Goal: Task Accomplishment & Management: Manage account settings

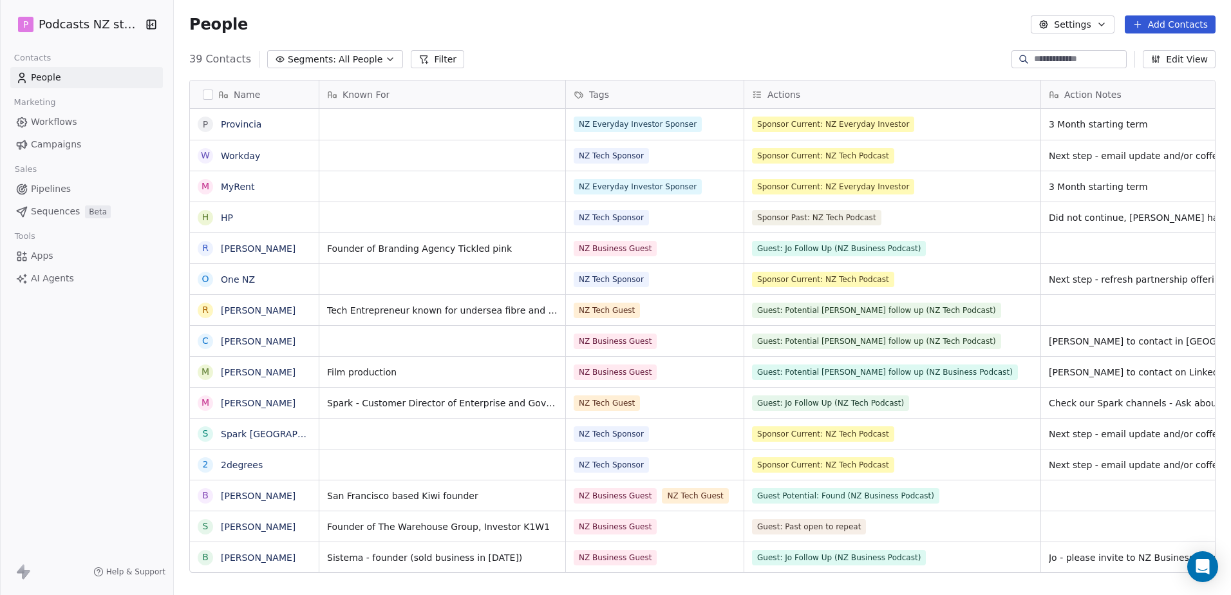
scroll to position [514, 1047]
click at [372, 54] on button "Segments: All People" at bounding box center [335, 59] width 136 height 18
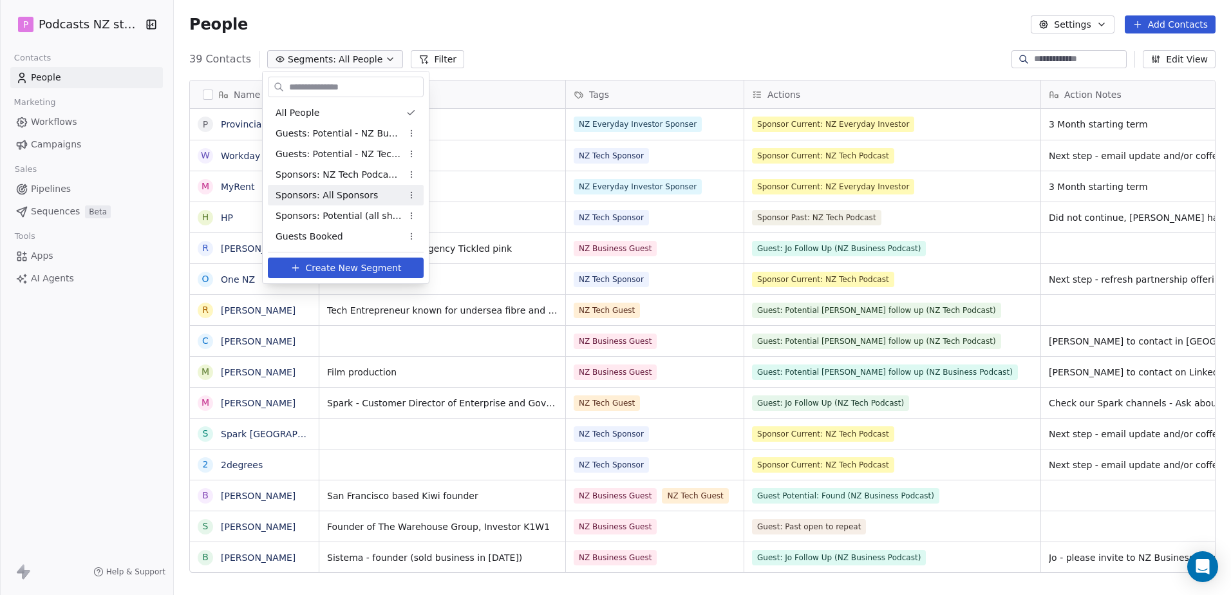
click at [335, 194] on span "Sponsors: All Sponsors" at bounding box center [327, 196] width 102 height 14
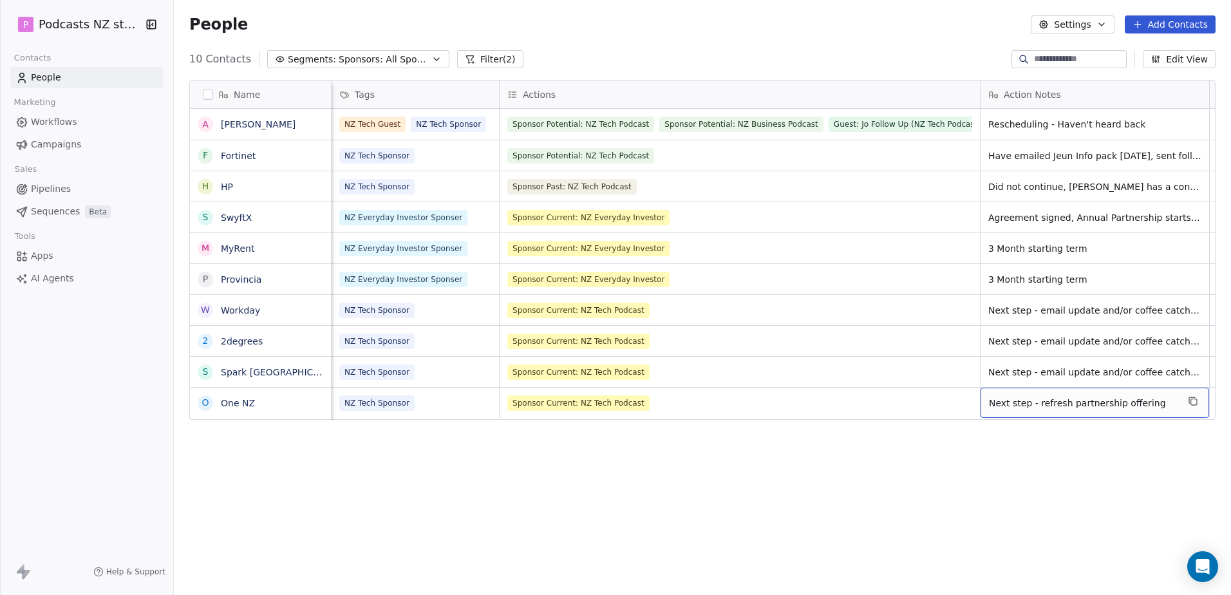
scroll to position [0, 5]
click at [1140, 405] on span "Next step - refresh partnership offering" at bounding box center [1078, 403] width 189 height 13
drag, startPoint x: 1143, startPoint y: 403, endPoint x: 968, endPoint y: 399, distance: 175.8
click at [1007, 404] on span "Next step - refresh partnership offering" at bounding box center [1078, 403] width 189 height 13
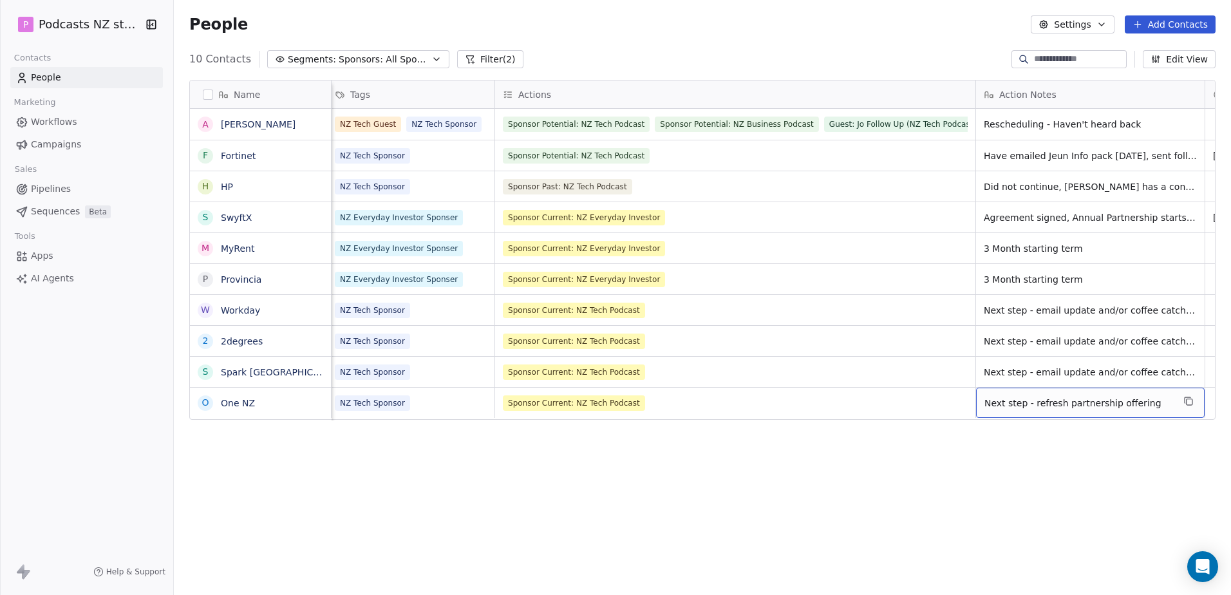
click at [1007, 404] on span "Next step - refresh partnership offering" at bounding box center [1078, 403] width 189 height 13
click at [1007, 404] on textarea "**********" at bounding box center [1073, 408] width 192 height 40
type textarea "*"
type textarea "**********"
click at [1024, 450] on html "P Podcasts NZ studio Contacts People Marketing Workflows Campaigns Sales Pipeli…" at bounding box center [615, 297] width 1231 height 595
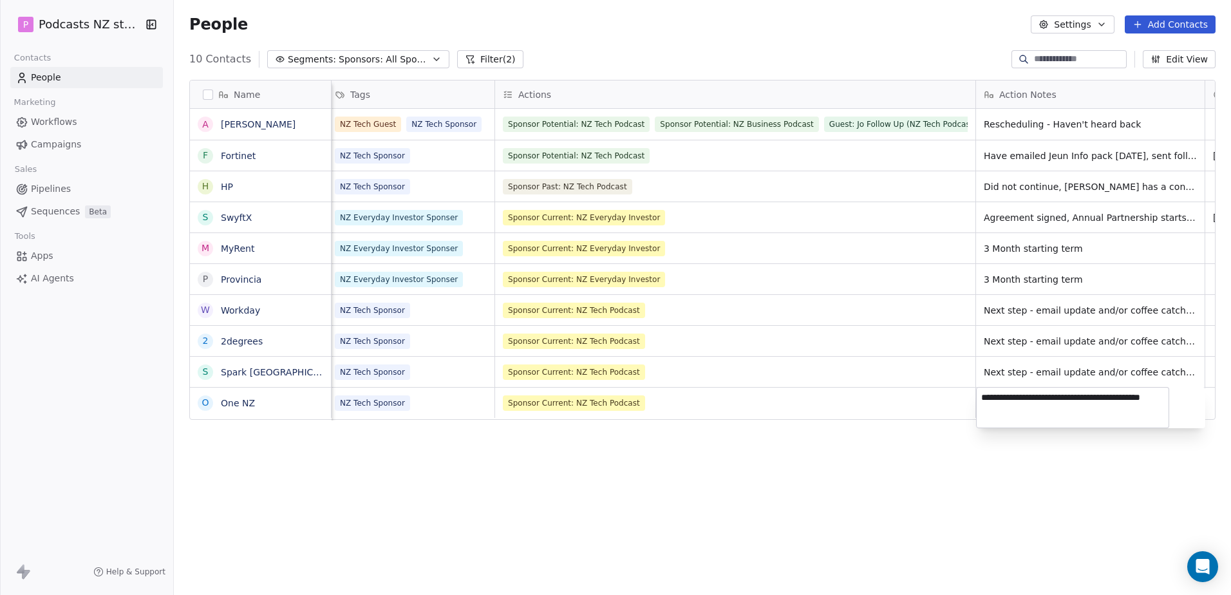
click at [258, 459] on html "P Podcasts NZ studio Contacts People Marketing Workflows Campaigns Sales Pipeli…" at bounding box center [615, 297] width 1231 height 595
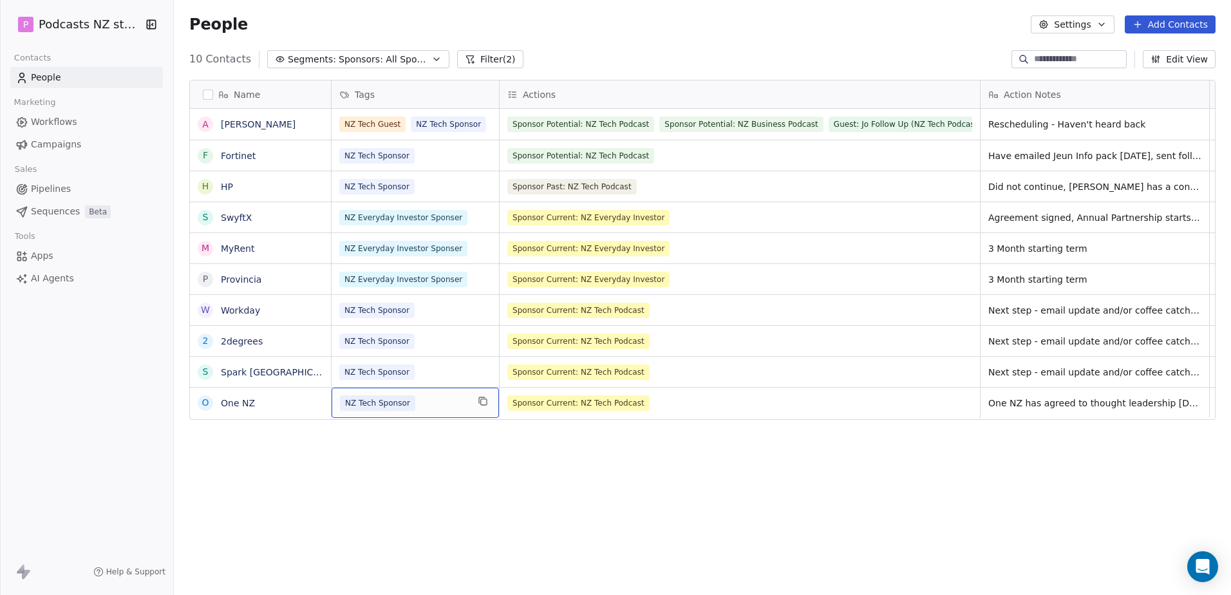
click at [460, 407] on div "NZ Tech Sponsor" at bounding box center [403, 402] width 127 height 15
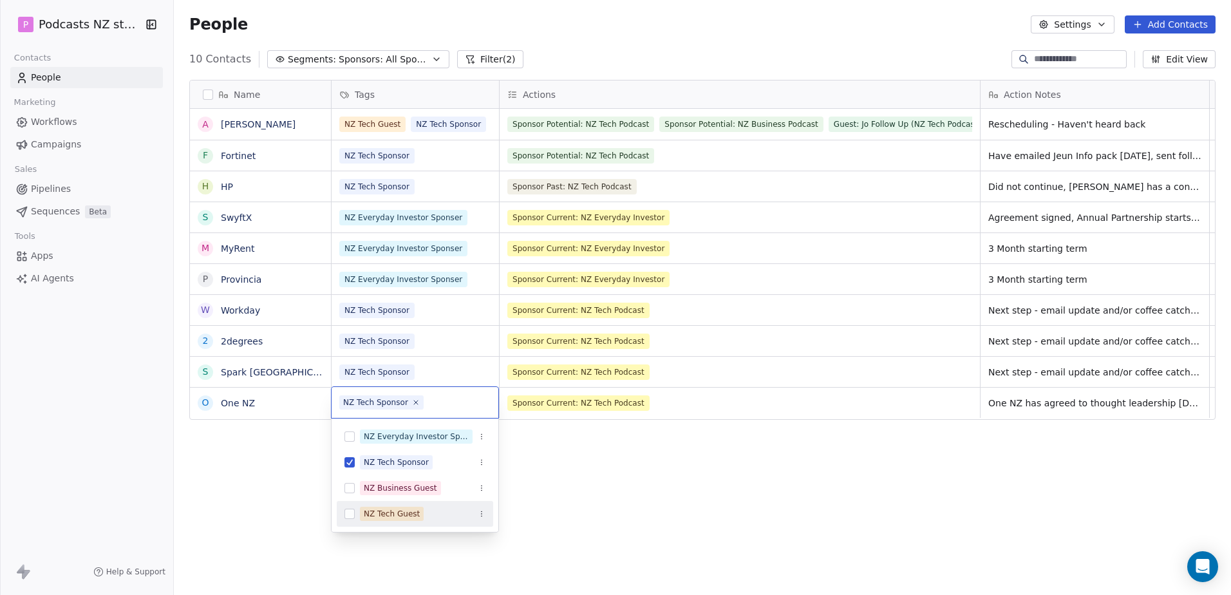
click at [275, 459] on html "P Podcasts NZ studio Contacts People Marketing Workflows Campaigns Sales Pipeli…" at bounding box center [615, 297] width 1231 height 595
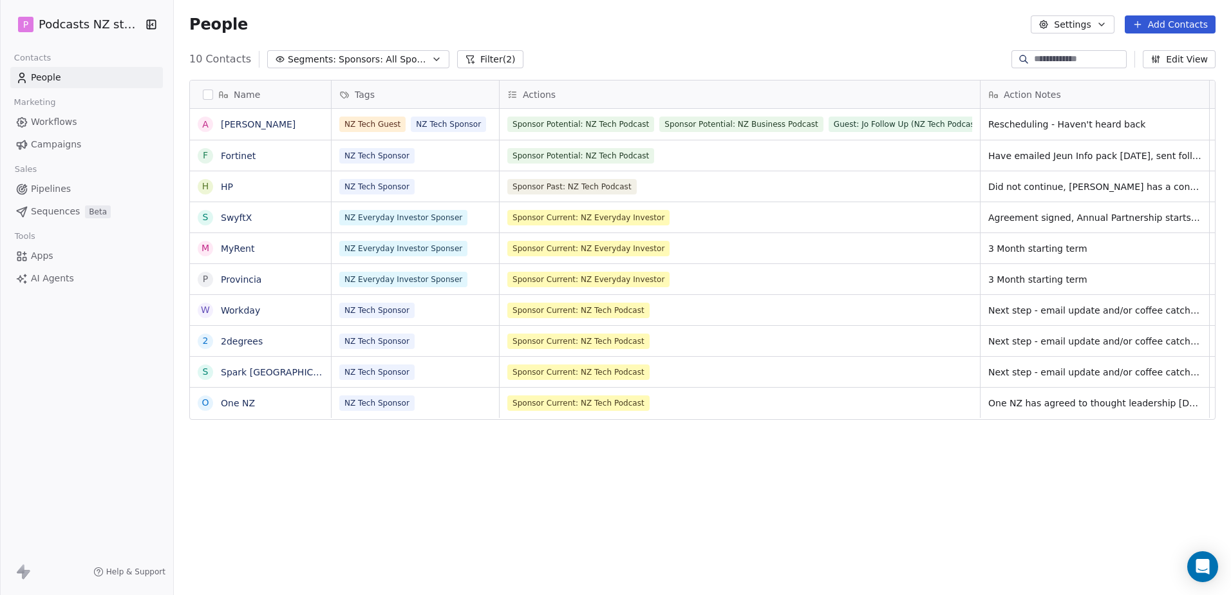
click at [1099, 20] on button "Settings" at bounding box center [1072, 24] width 83 height 18
click at [1076, 70] on span "Tags" at bounding box center [1076, 73] width 20 height 14
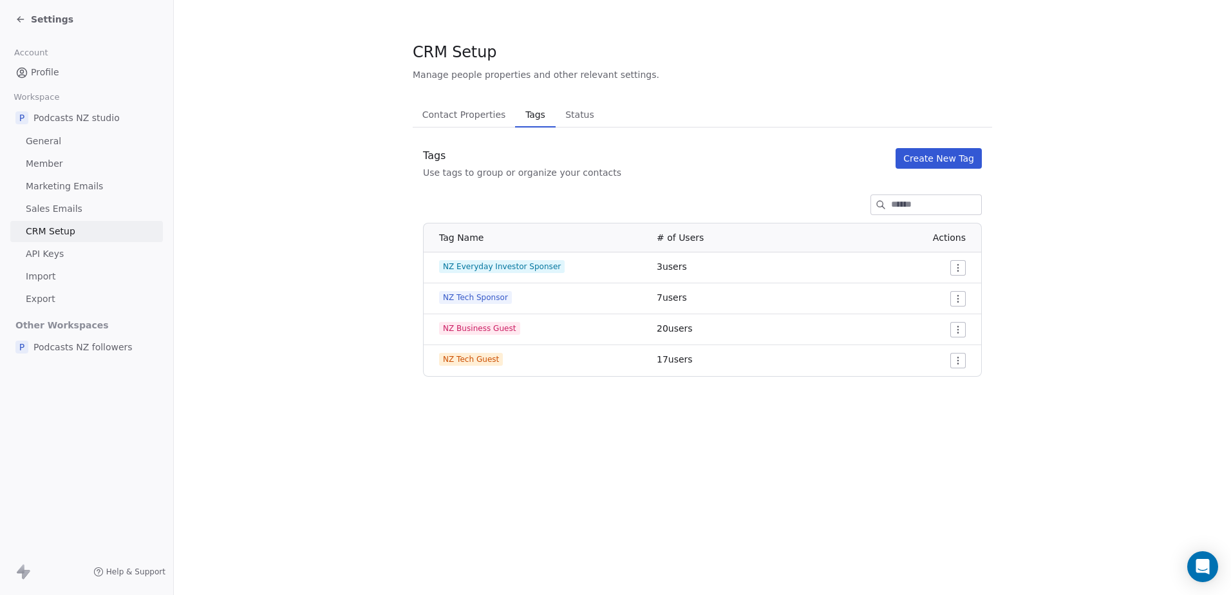
click at [948, 153] on button "Create New Tag" at bounding box center [938, 158] width 86 height 21
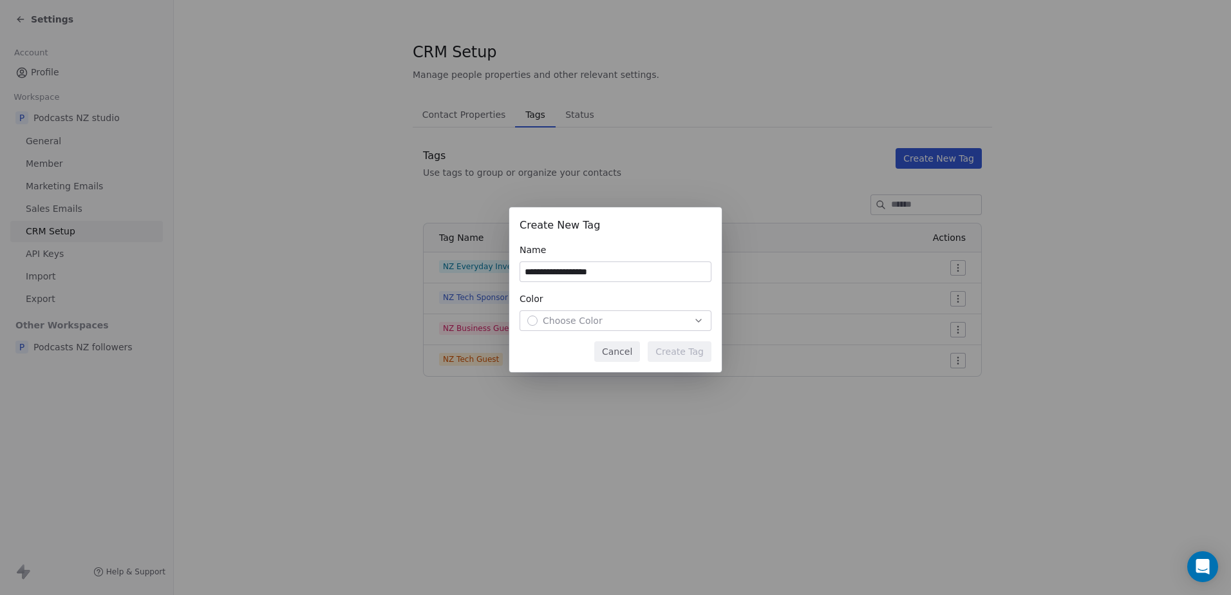
type input "**********"
click at [631, 327] on div "Choose Color" at bounding box center [615, 320] width 176 height 13
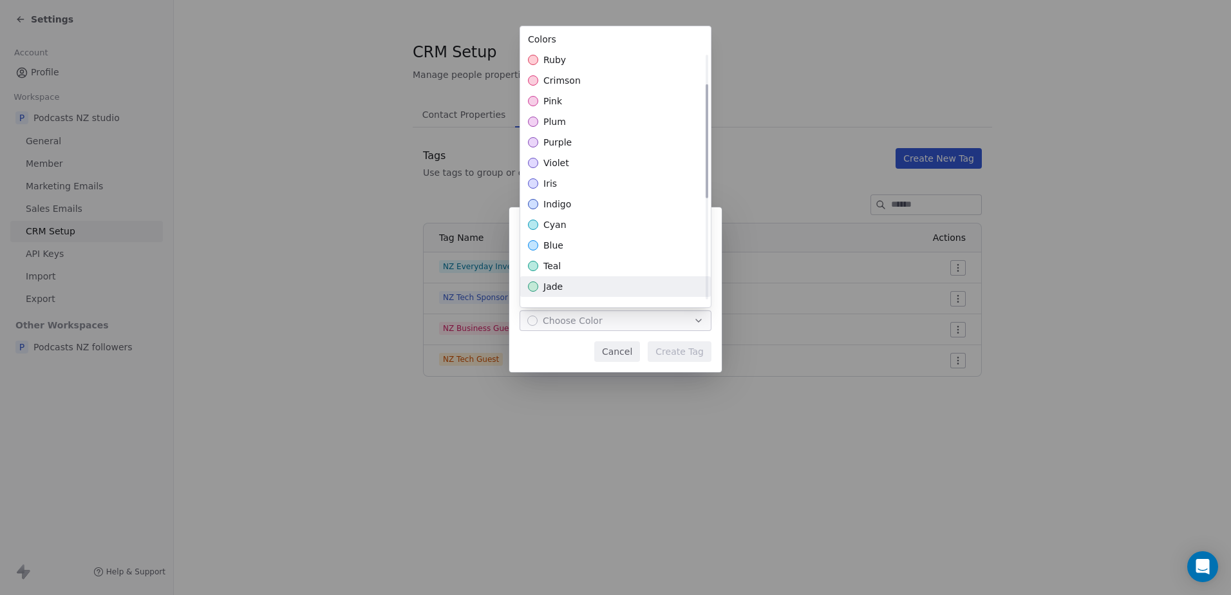
scroll to position [129, 0]
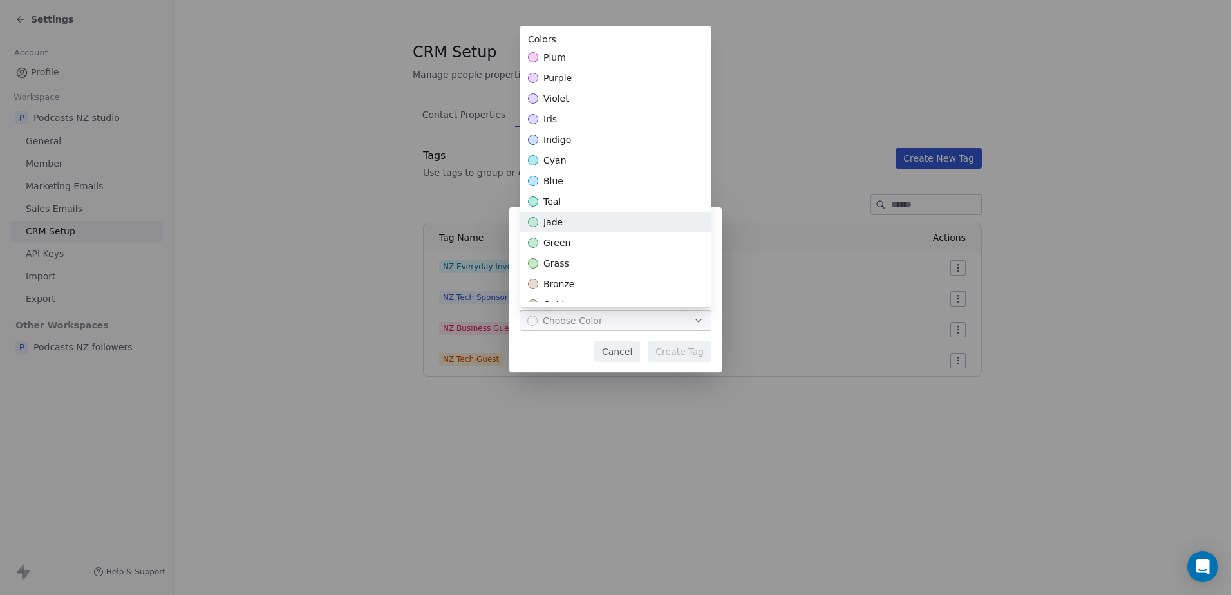
click at [610, 227] on div "jade" at bounding box center [615, 222] width 191 height 21
click at [590, 103] on div "violet" at bounding box center [615, 98] width 191 height 21
click at [702, 362] on div "**********" at bounding box center [615, 297] width 1231 height 221
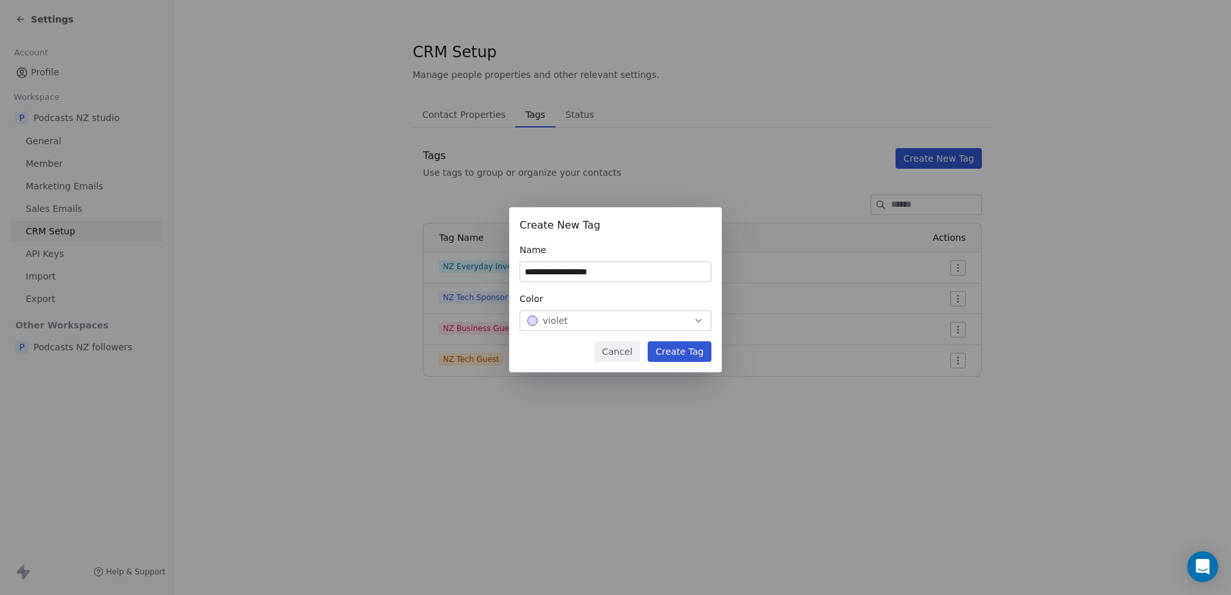
click at [700, 355] on button "Create Tag" at bounding box center [680, 351] width 64 height 21
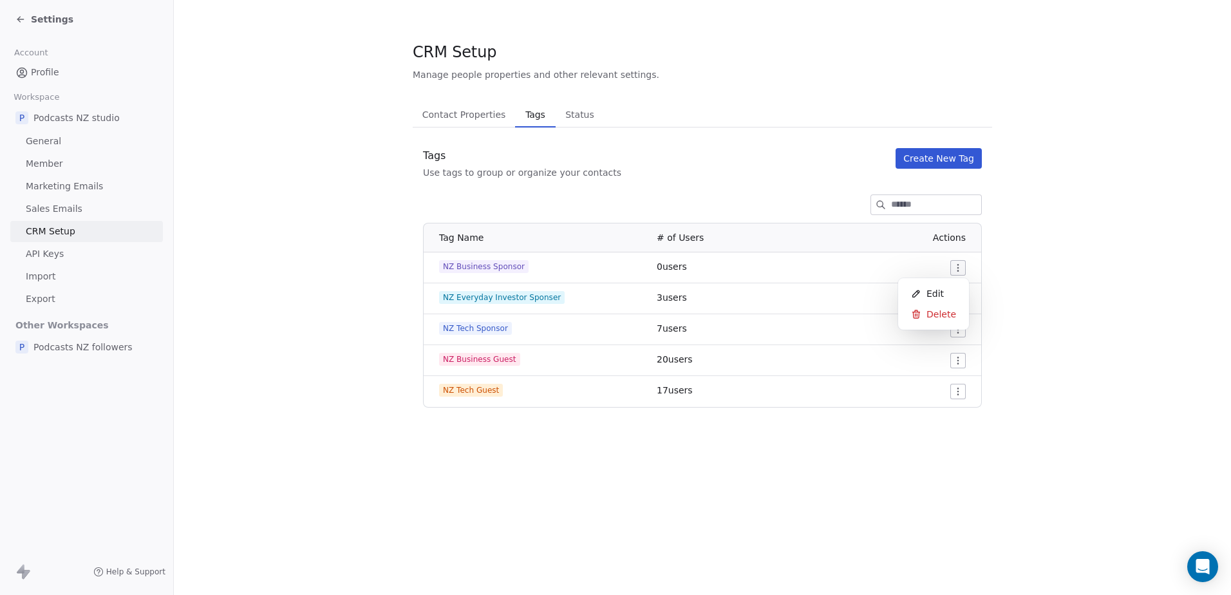
click at [955, 272] on html "Settings Account Profile Workspace P Podcasts NZ studio General Member Marketin…" at bounding box center [615, 297] width 1231 height 595
click at [940, 290] on span "Edit" at bounding box center [934, 293] width 17 height 13
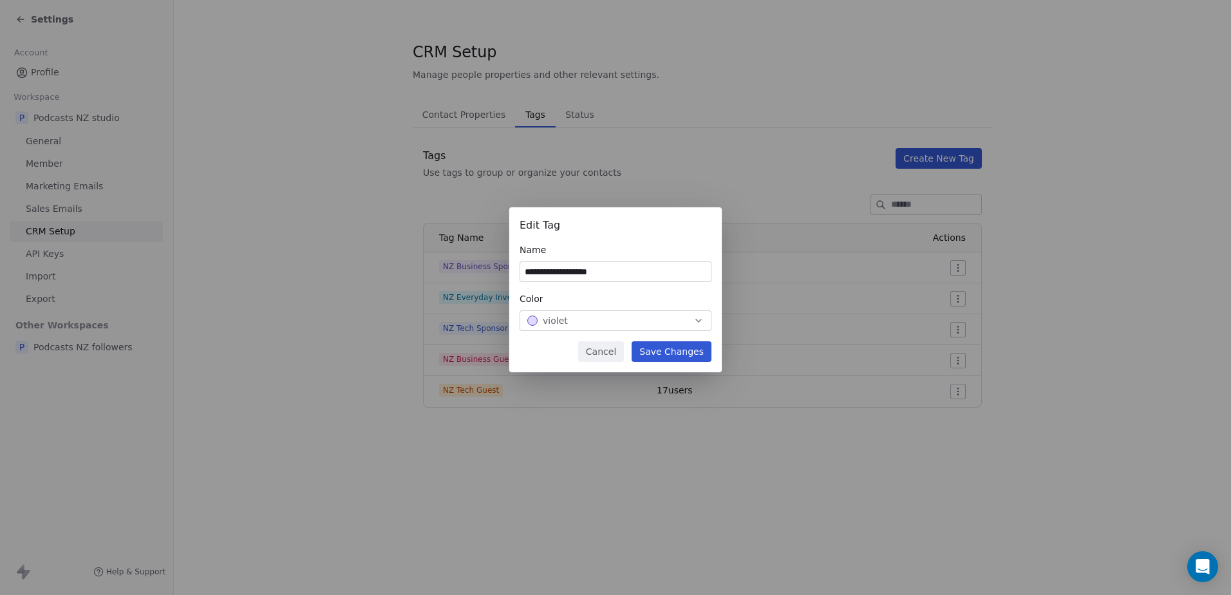
click at [628, 312] on button "violet" at bounding box center [616, 320] width 192 height 21
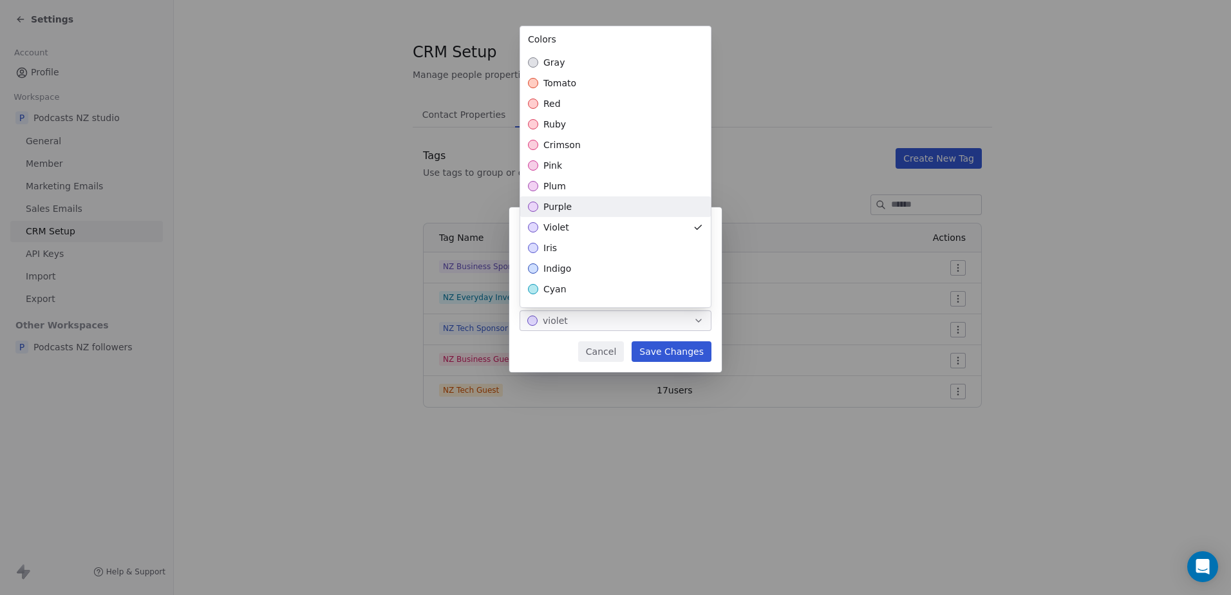
click at [591, 208] on div "purple" at bounding box center [615, 206] width 191 height 21
click at [658, 350] on div "**********" at bounding box center [615, 297] width 1231 height 221
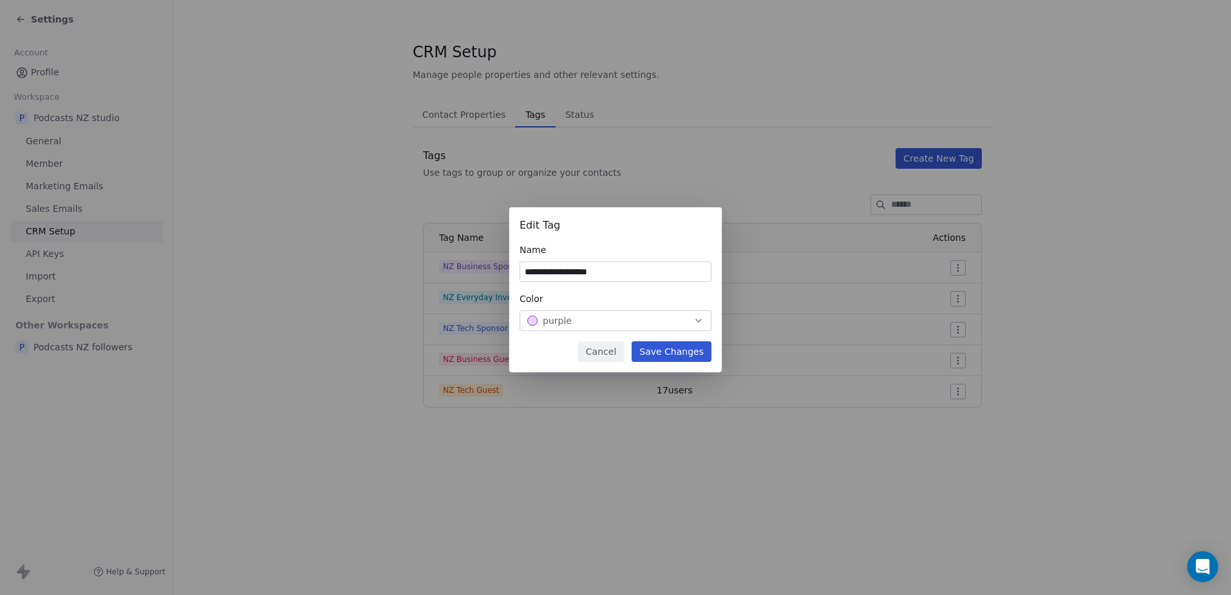
click at [658, 351] on button "Save Changes" at bounding box center [672, 351] width 80 height 21
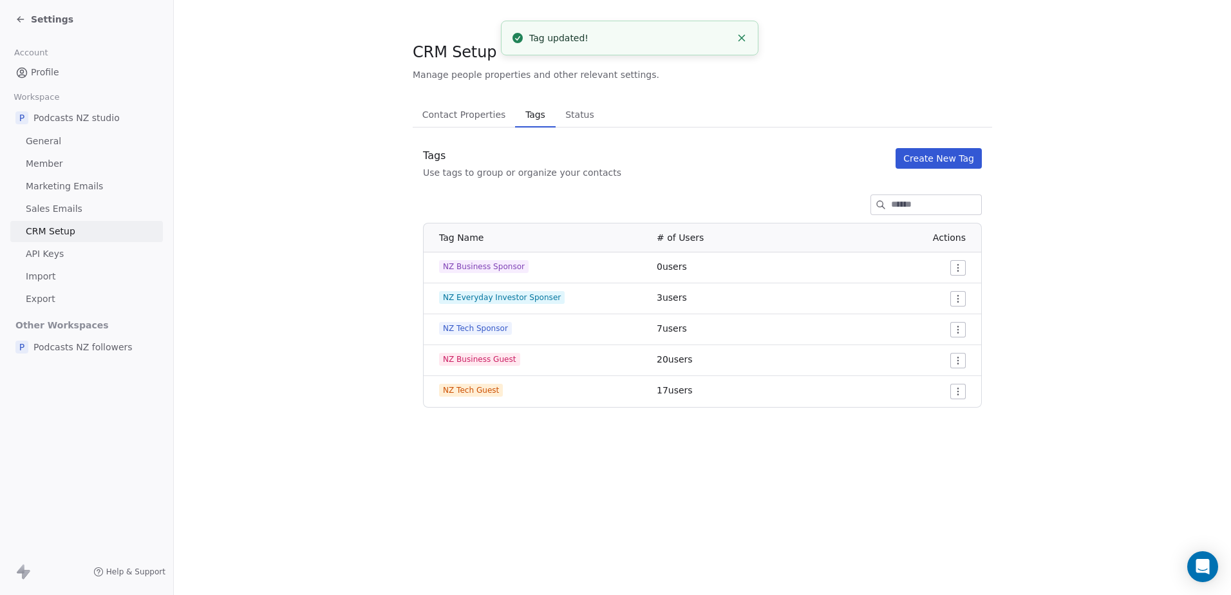
click at [42, 28] on div "Settings" at bounding box center [88, 19] width 147 height 18
click at [58, 23] on span "Settings" at bounding box center [52, 19] width 42 height 13
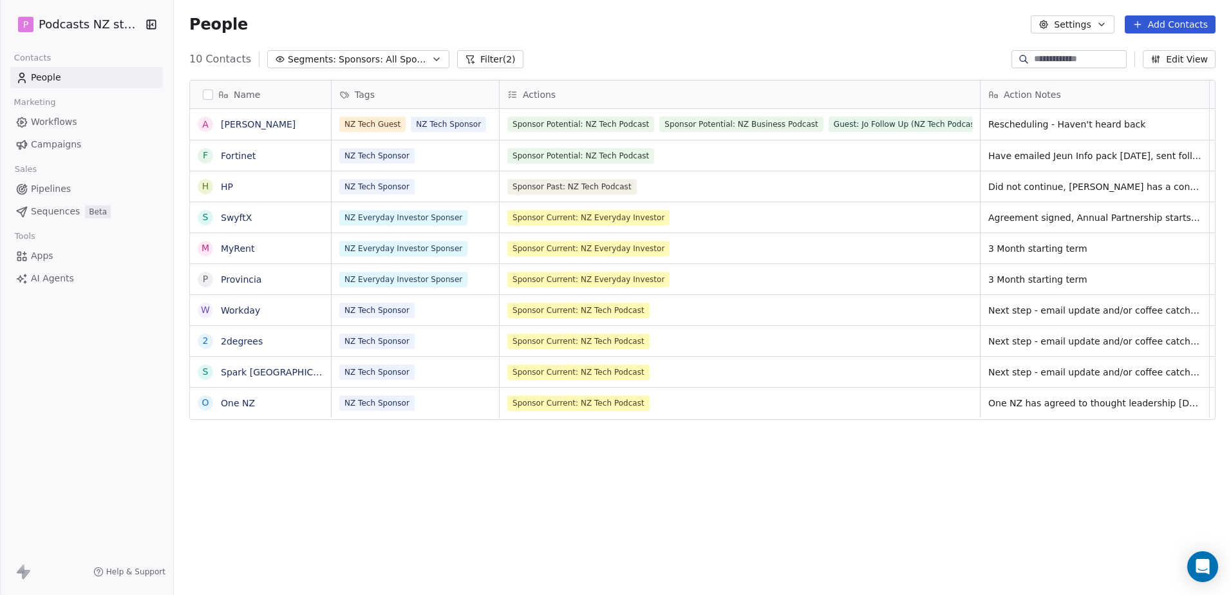
scroll to position [514, 1047]
click at [443, 406] on div "NZ Tech Sponsor" at bounding box center [403, 402] width 127 height 15
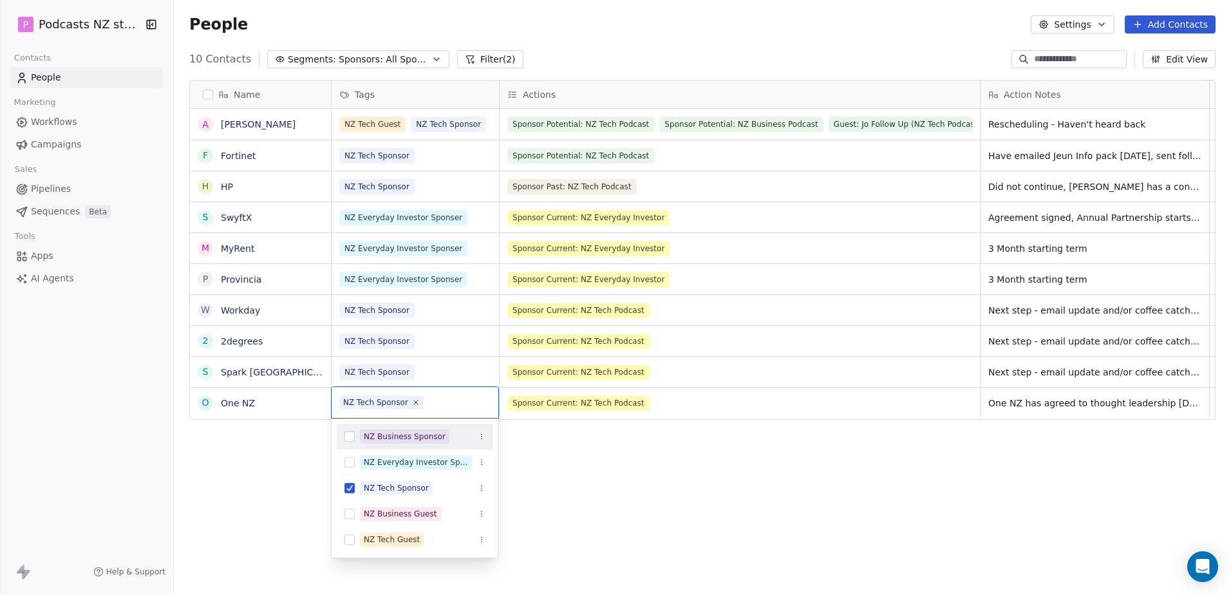
click at [344, 436] on div "NZ Business Sponsor" at bounding box center [415, 436] width 156 height 21
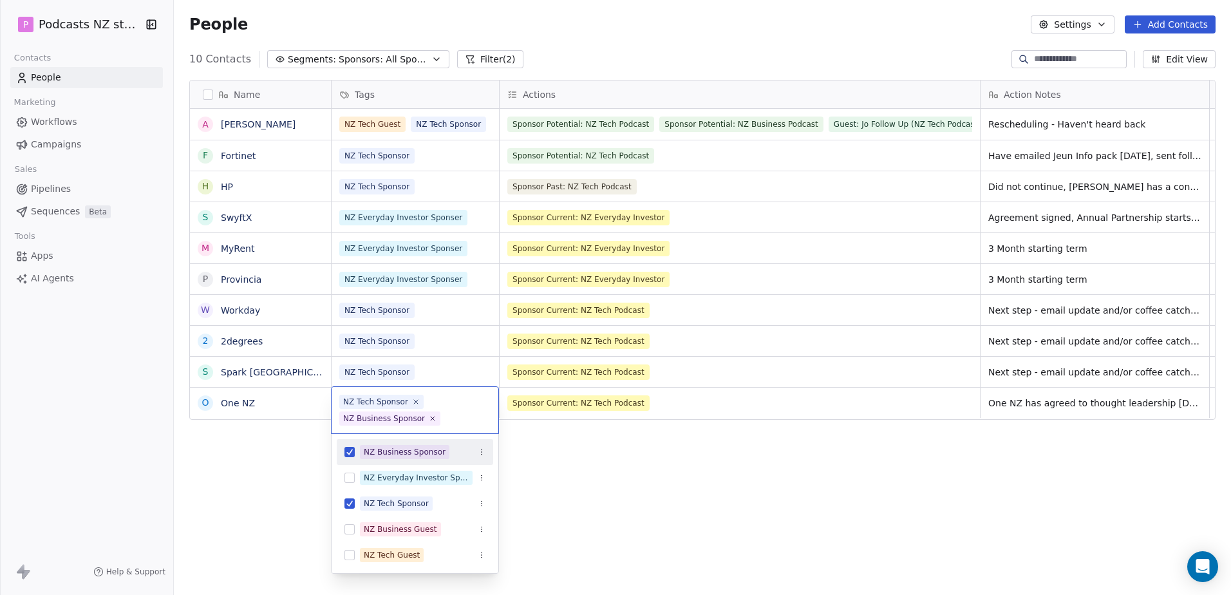
click at [650, 498] on html "P Podcasts NZ studio Contacts People Marketing Workflows Campaigns Sales Pipeli…" at bounding box center [615, 297] width 1231 height 595
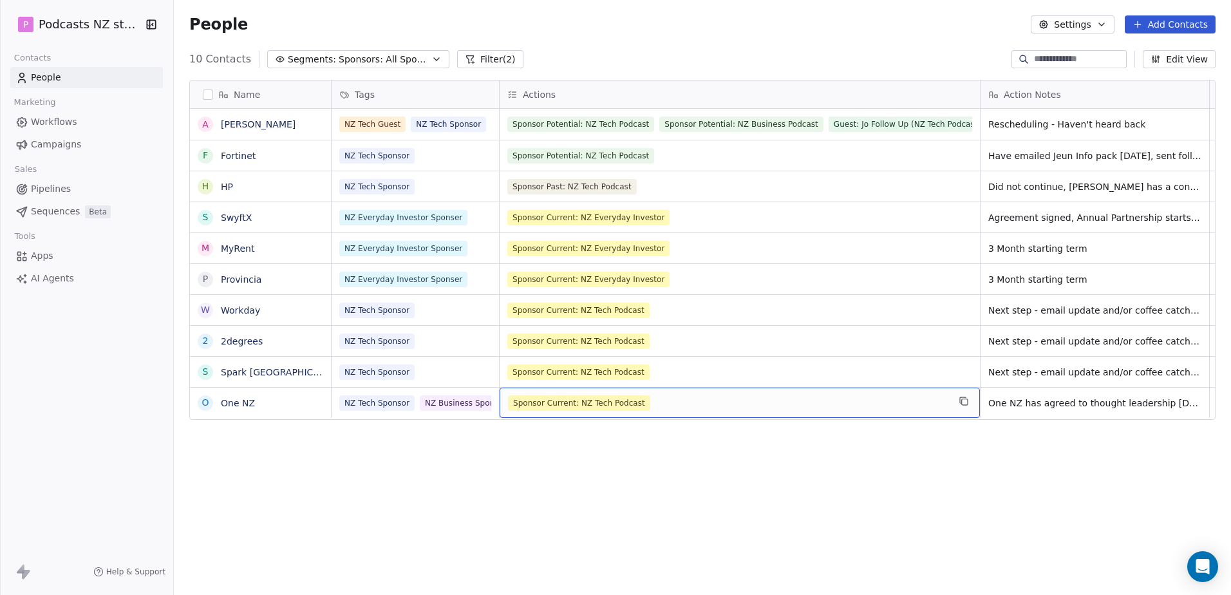
click at [742, 407] on div "Sponsor Current: NZ Tech Podcast" at bounding box center [728, 402] width 440 height 15
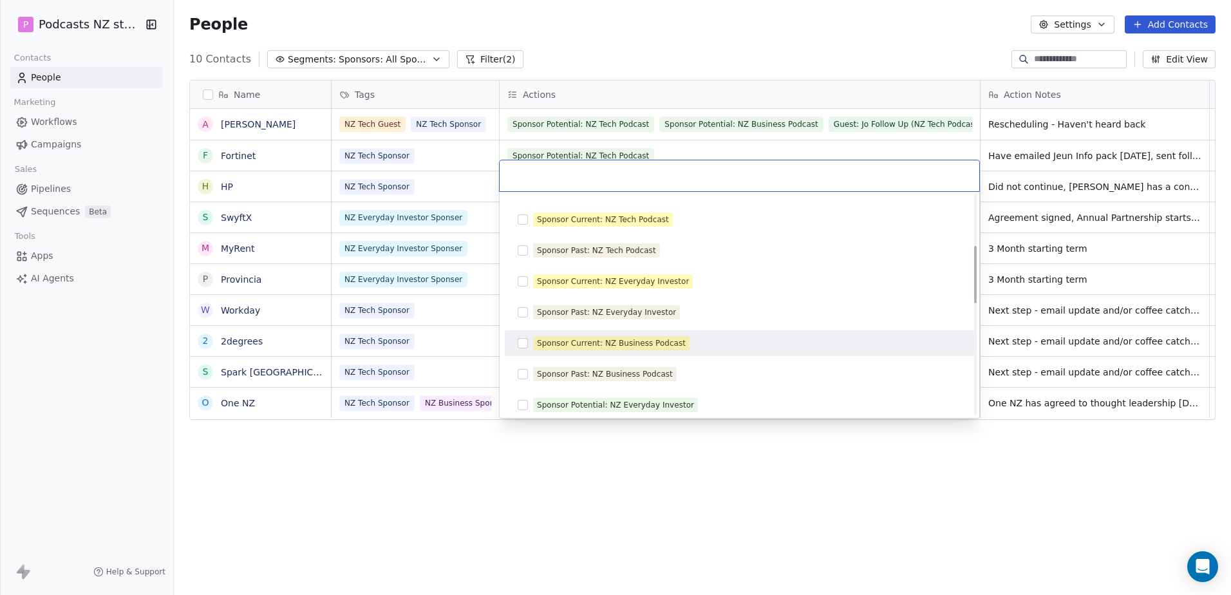
scroll to position [193, 0]
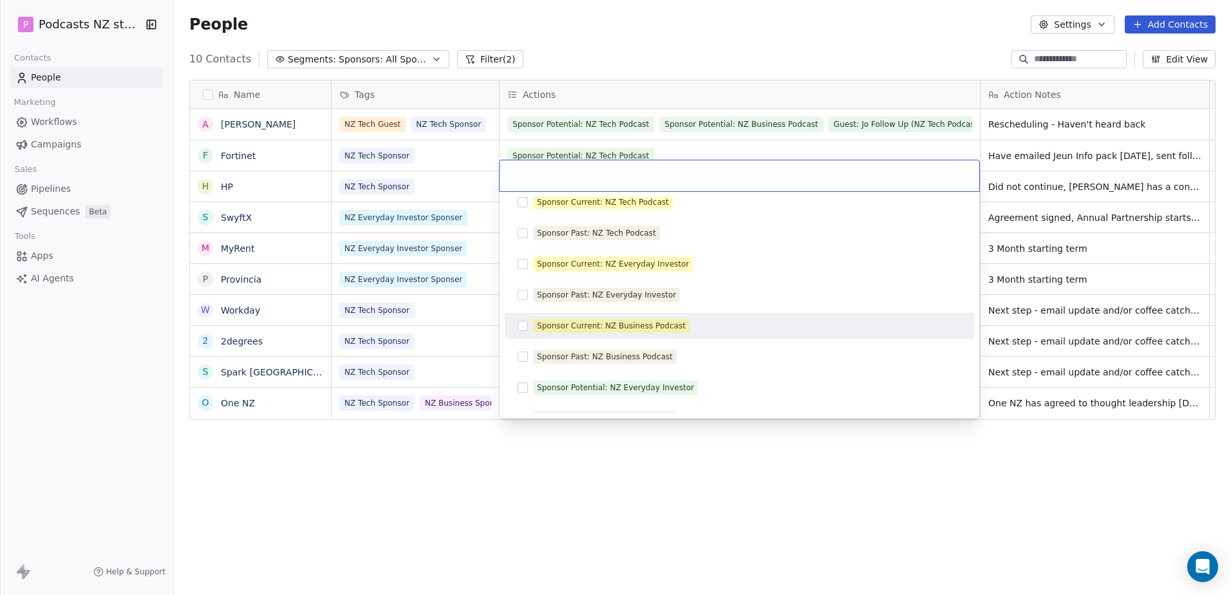
click at [521, 321] on button "Suggestions" at bounding box center [523, 326] width 10 height 10
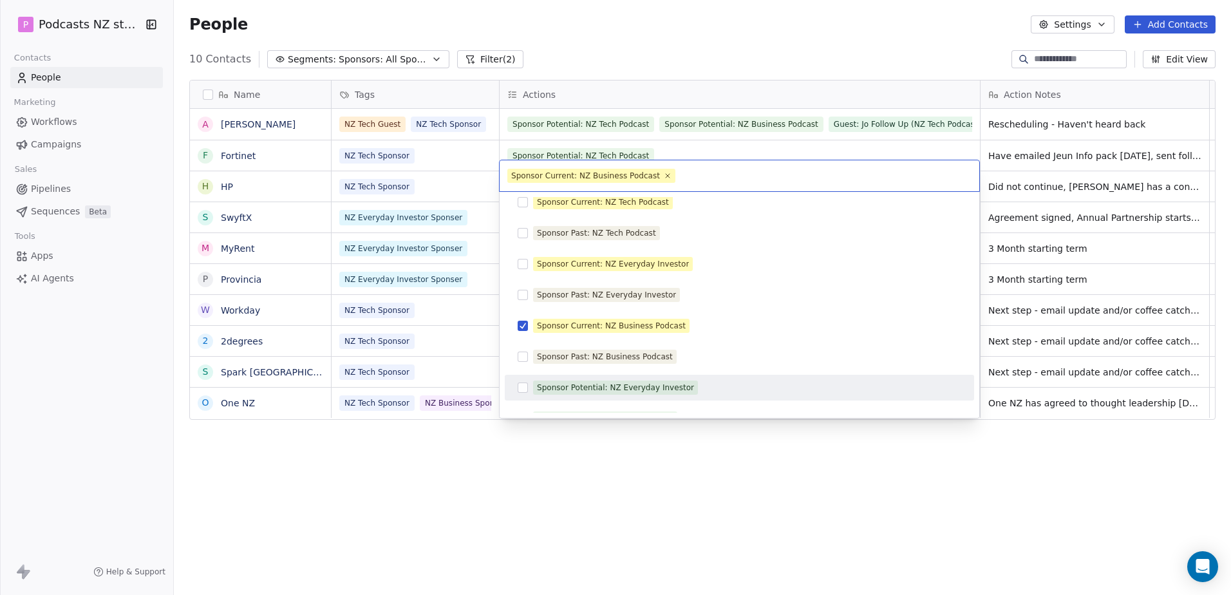
click at [622, 477] on html "P Podcasts NZ studio Contacts People Marketing Workflows Campaigns Sales Pipeli…" at bounding box center [615, 297] width 1231 height 595
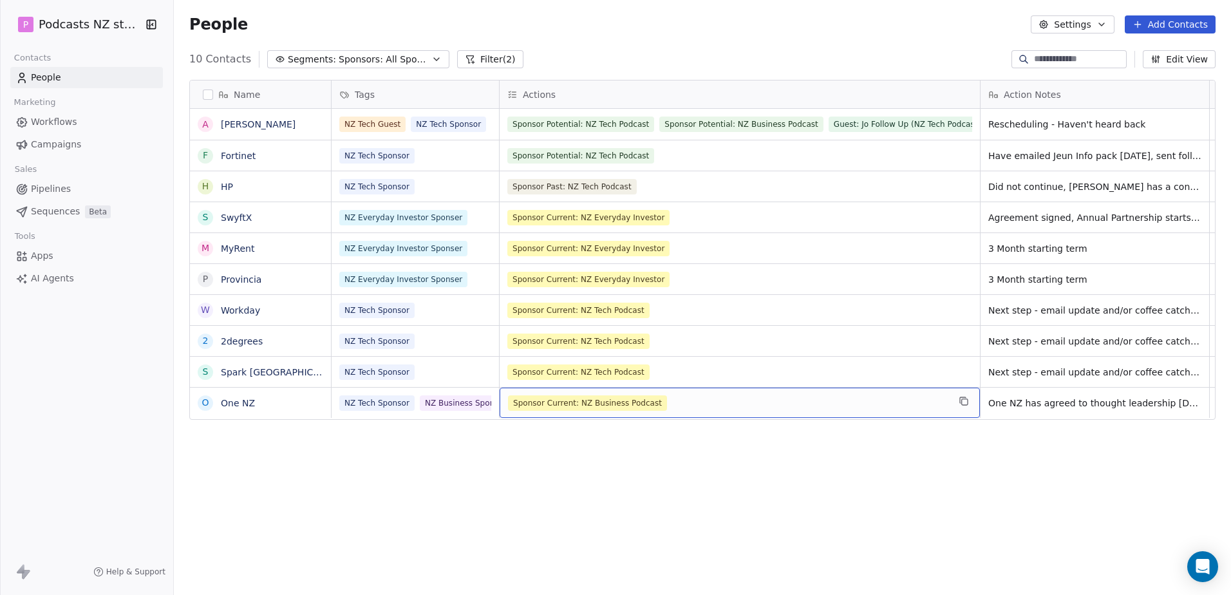
click at [717, 407] on div "Sponsor Current: NZ Business Podcast" at bounding box center [728, 402] width 440 height 15
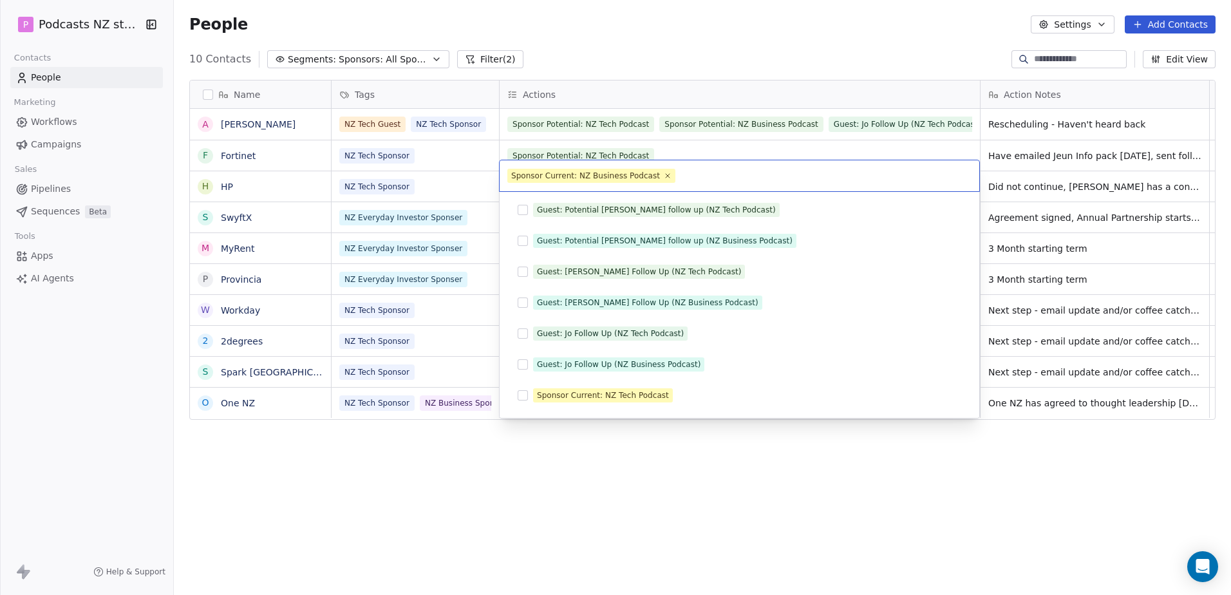
scroll to position [119, 0]
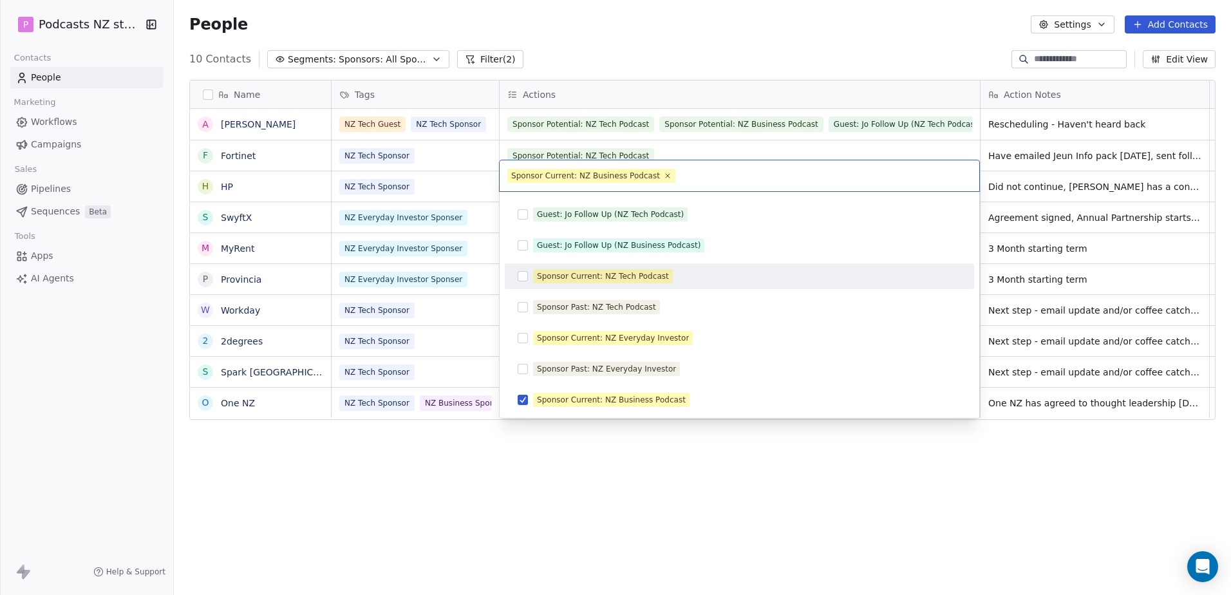
click at [519, 274] on button "Suggestions" at bounding box center [523, 276] width 10 height 10
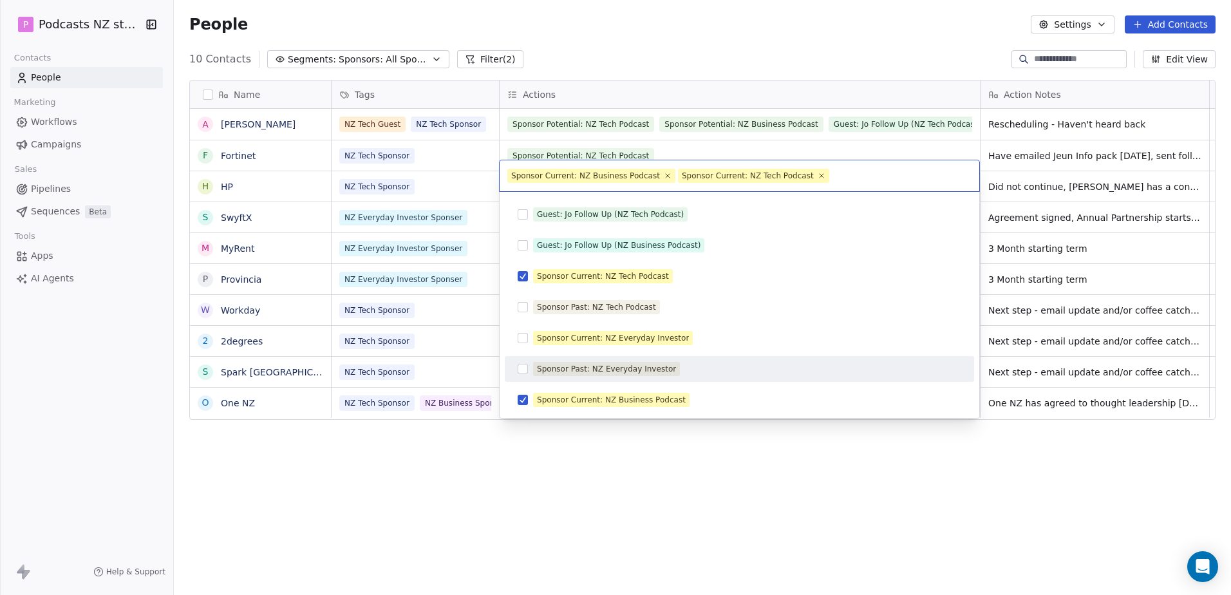
click at [594, 476] on html "P Podcasts NZ studio Contacts People Marketing Workflows Campaigns Sales Pipeli…" at bounding box center [615, 297] width 1231 height 595
